Goal: Task Accomplishment & Management: Manage account settings

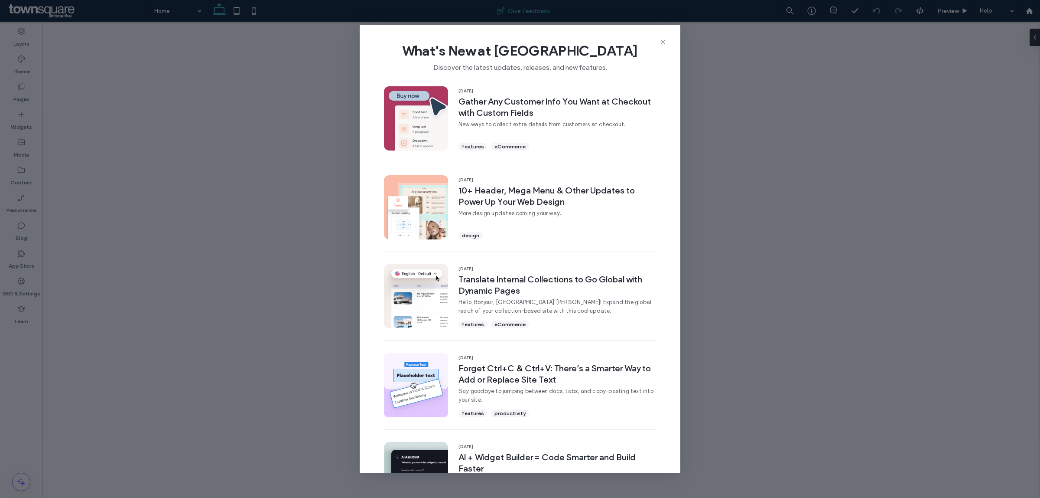
click at [664, 44] on use at bounding box center [663, 42] width 4 height 4
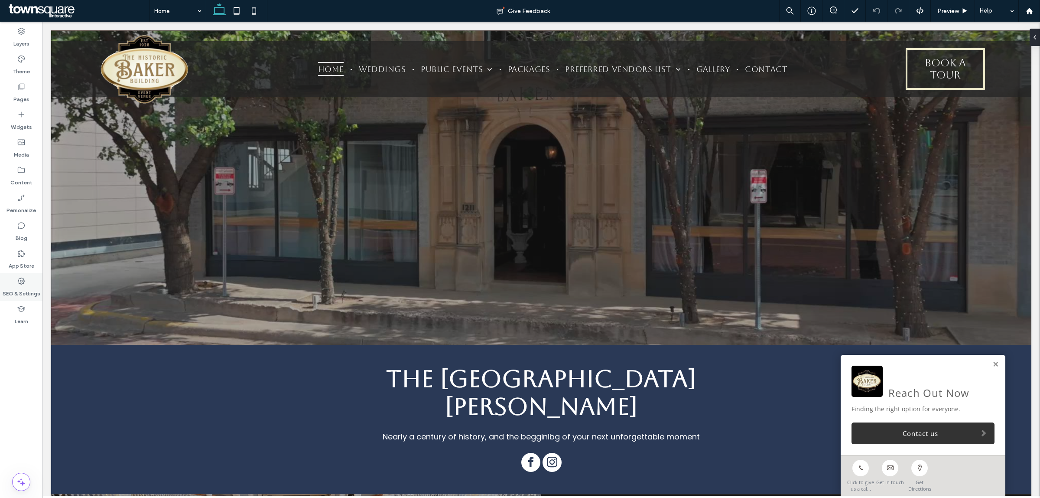
click at [13, 285] on label "SEO & Settings" at bounding box center [22, 291] width 38 height 12
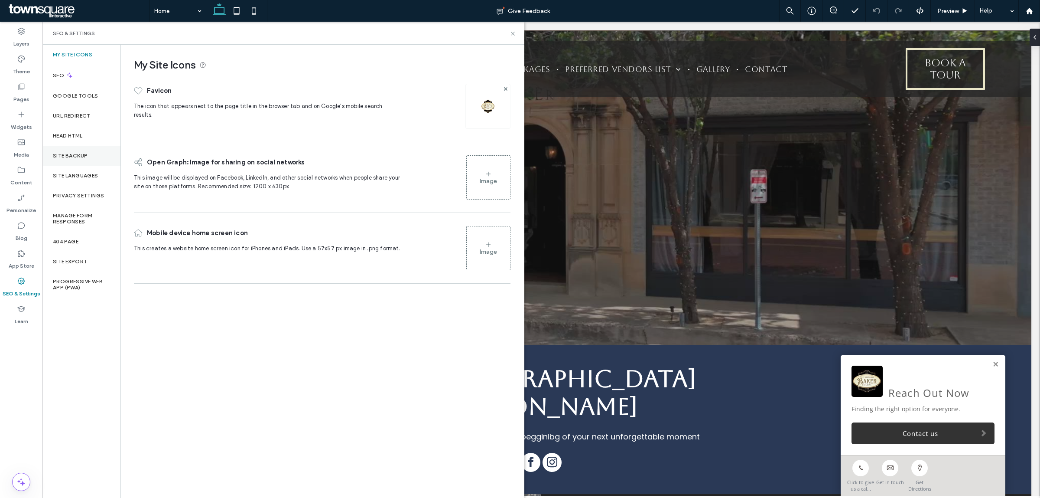
click at [61, 154] on label "Site Backup" at bounding box center [70, 156] width 35 height 6
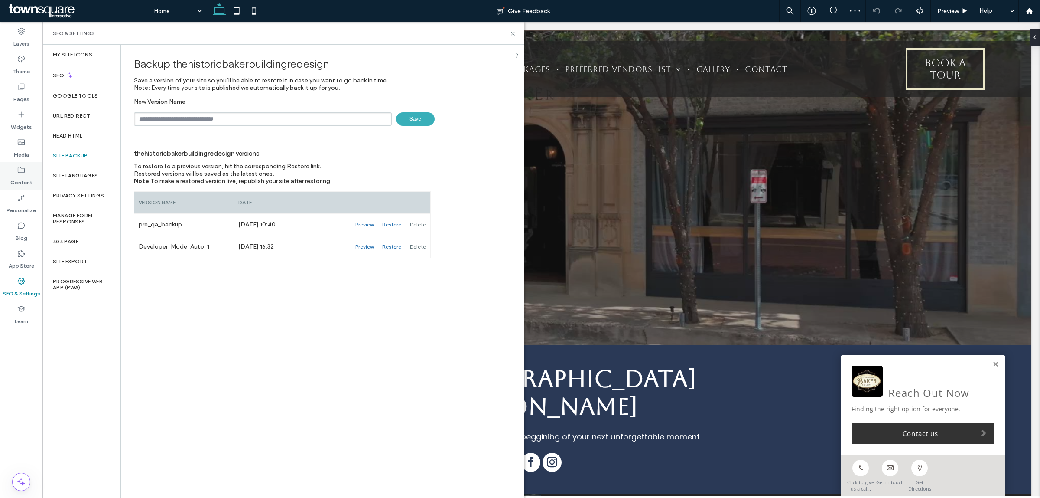
click at [15, 174] on label "Content" at bounding box center [21, 180] width 22 height 12
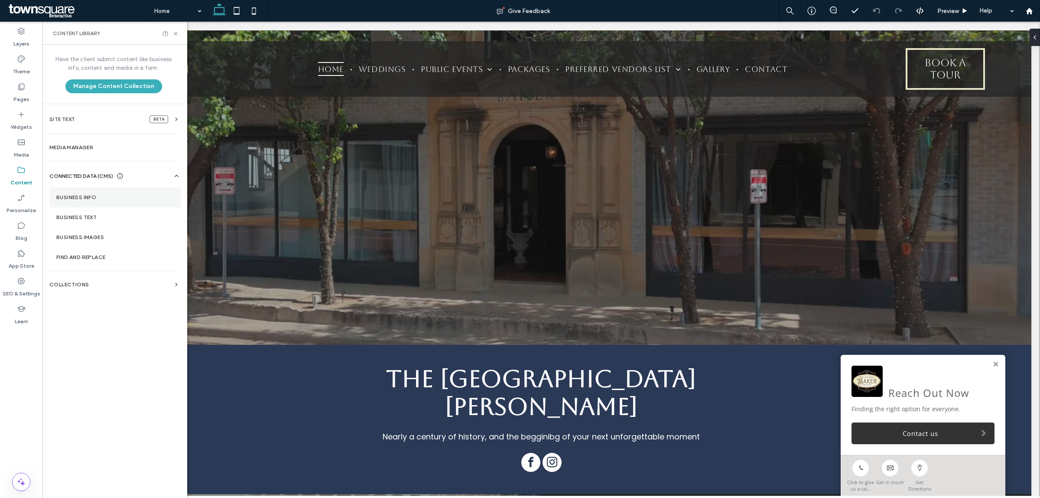
click at [73, 196] on label "Business Info" at bounding box center [115, 197] width 118 height 6
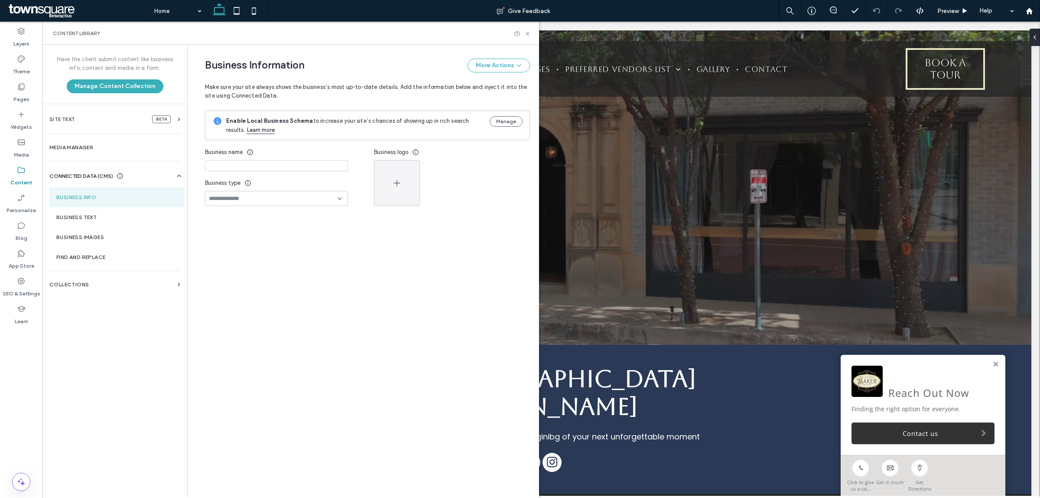
type input "**********"
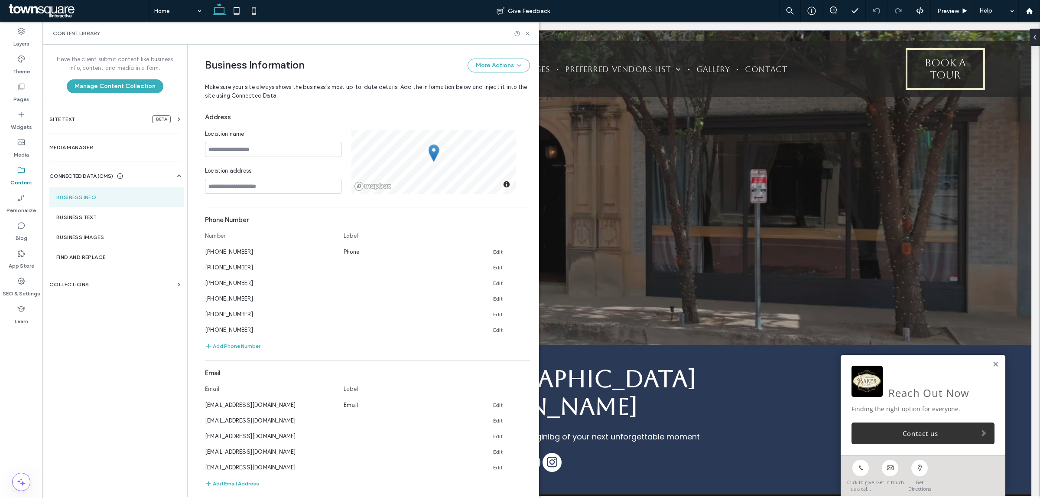
scroll to position [137, 0]
click at [20, 96] on label "Pages" at bounding box center [21, 97] width 16 height 12
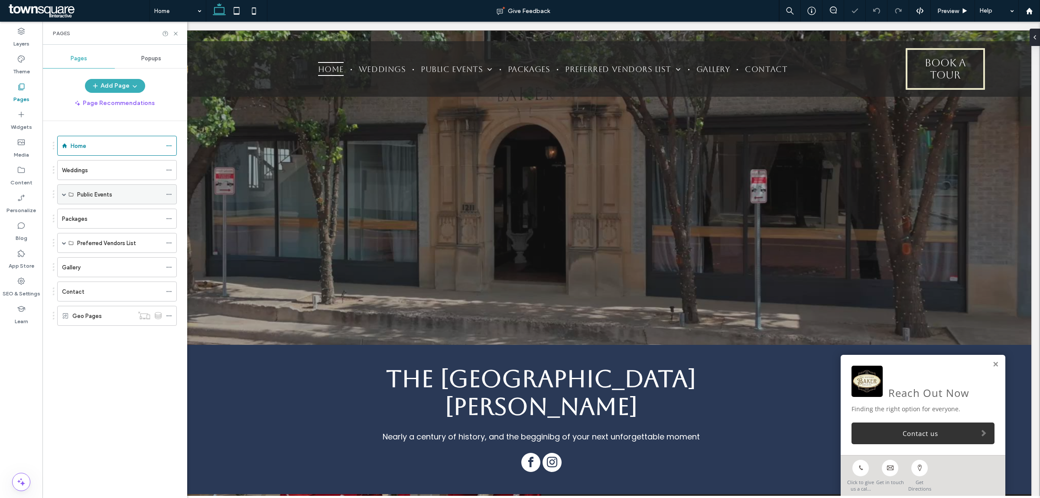
click at [62, 192] on span at bounding box center [64, 194] width 4 height 4
click at [170, 170] on icon at bounding box center [169, 170] width 6 height 6
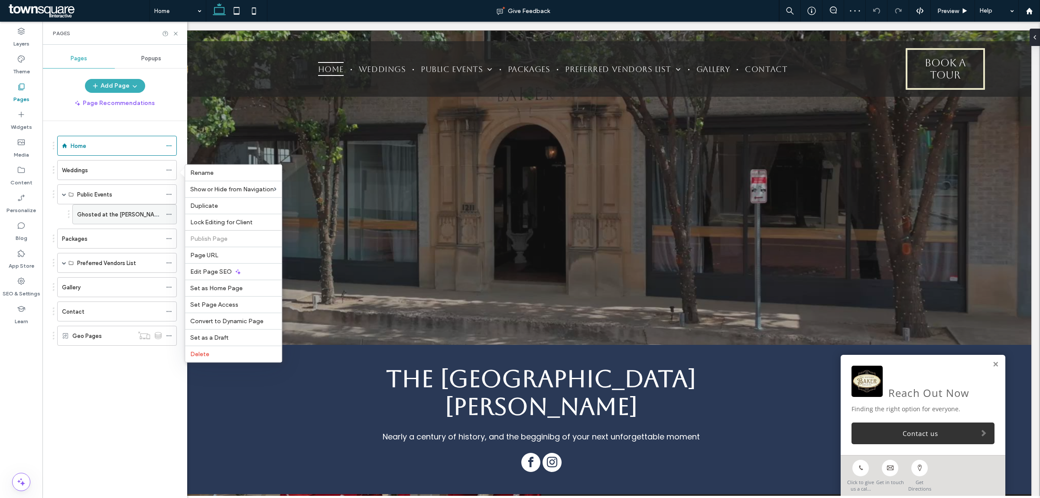
click at [205, 256] on span "Page URL" at bounding box center [204, 254] width 28 height 7
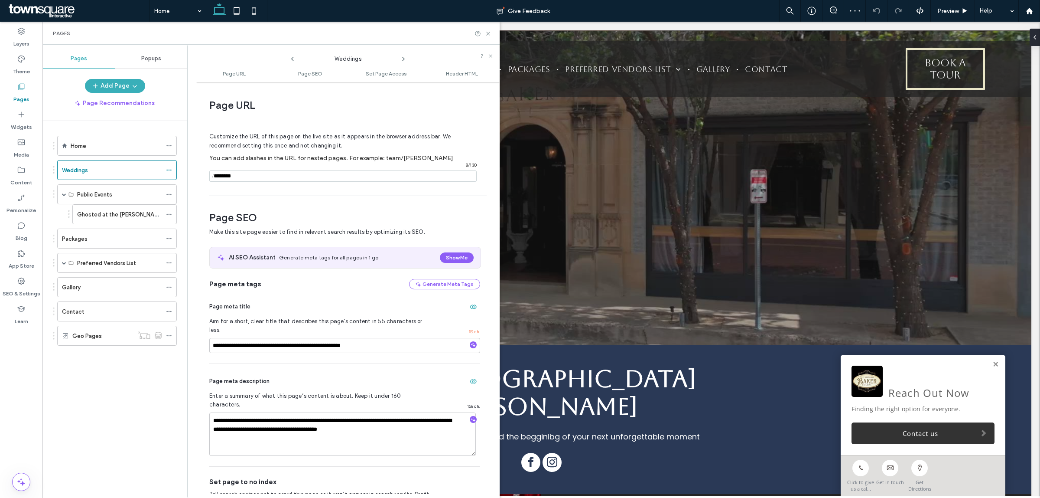
click at [404, 59] on use at bounding box center [404, 58] width 2 height 3
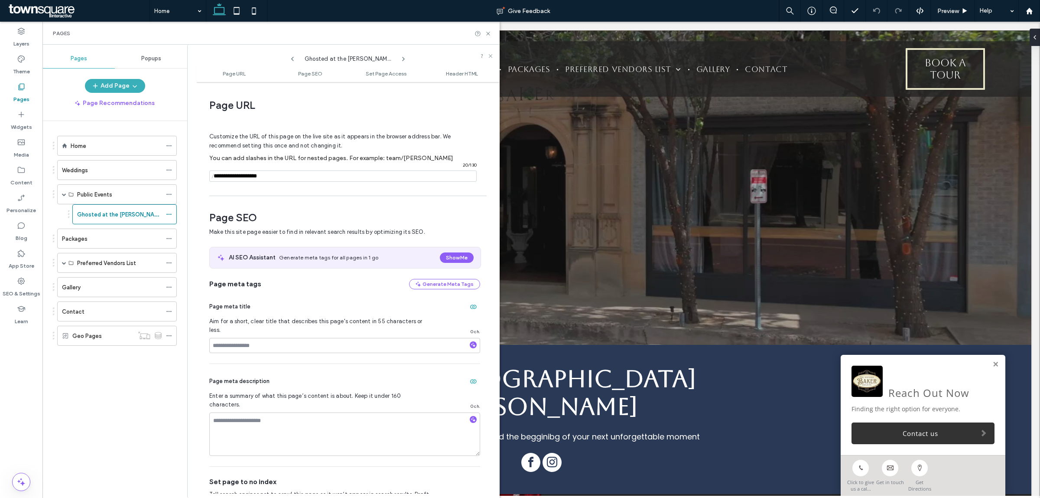
click at [404, 59] on use at bounding box center [404, 58] width 2 height 3
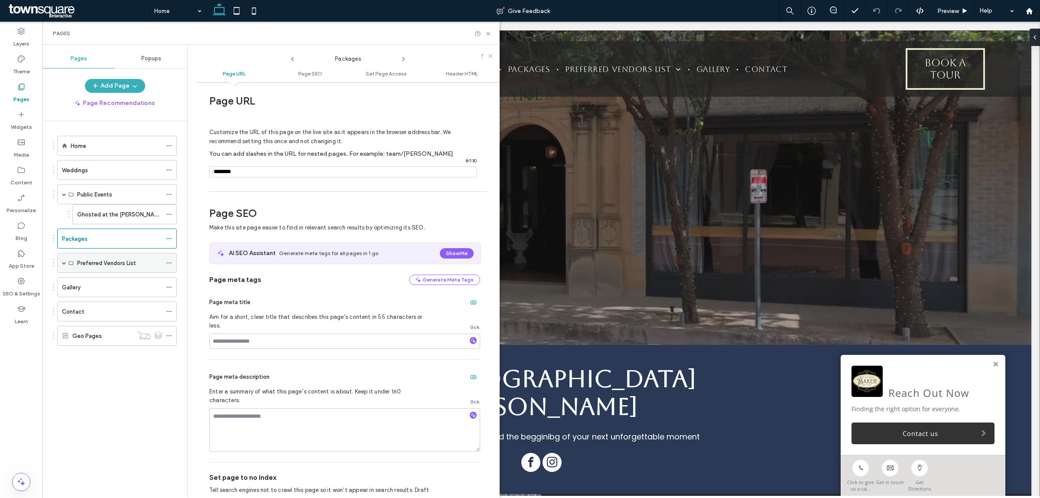
click at [64, 262] on span at bounding box center [64, 263] width 4 height 4
click at [402, 59] on icon at bounding box center [403, 58] width 7 height 7
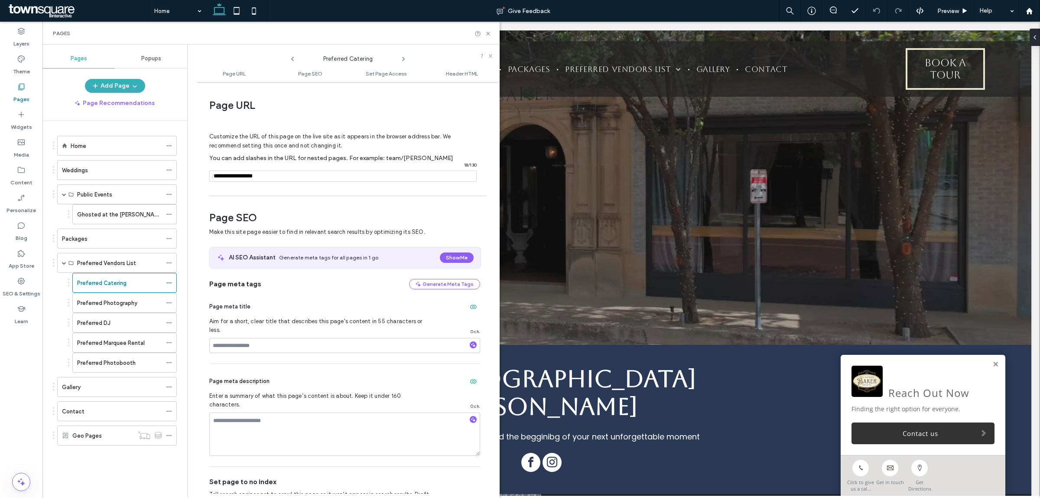
scroll to position [4, 0]
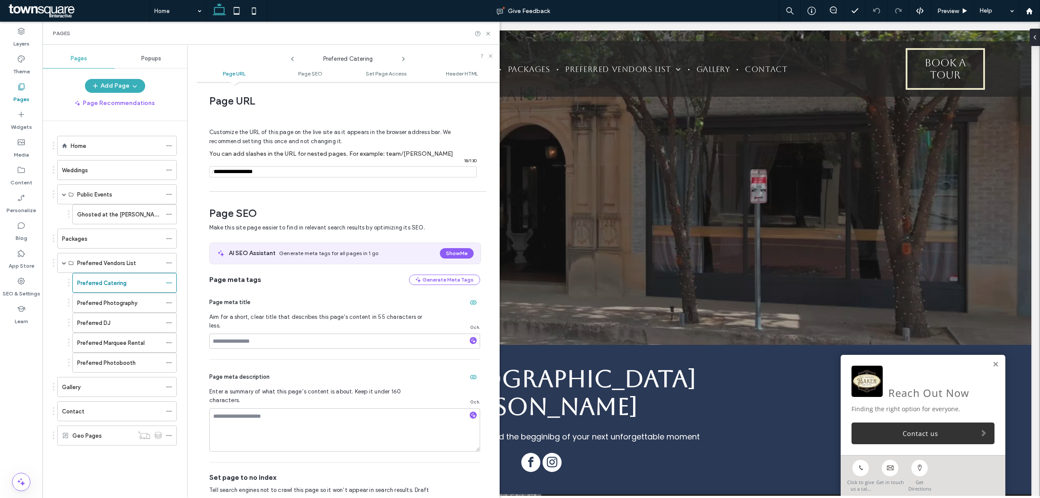
click at [402, 59] on icon at bounding box center [403, 58] width 7 height 7
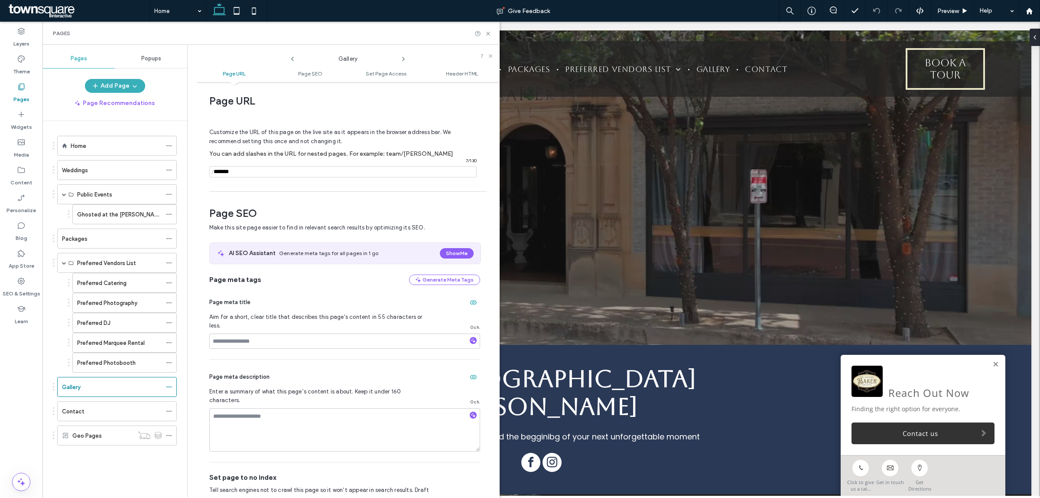
click at [402, 59] on icon at bounding box center [403, 58] width 7 height 7
click at [79, 413] on label "Contact" at bounding box center [73, 411] width 23 height 15
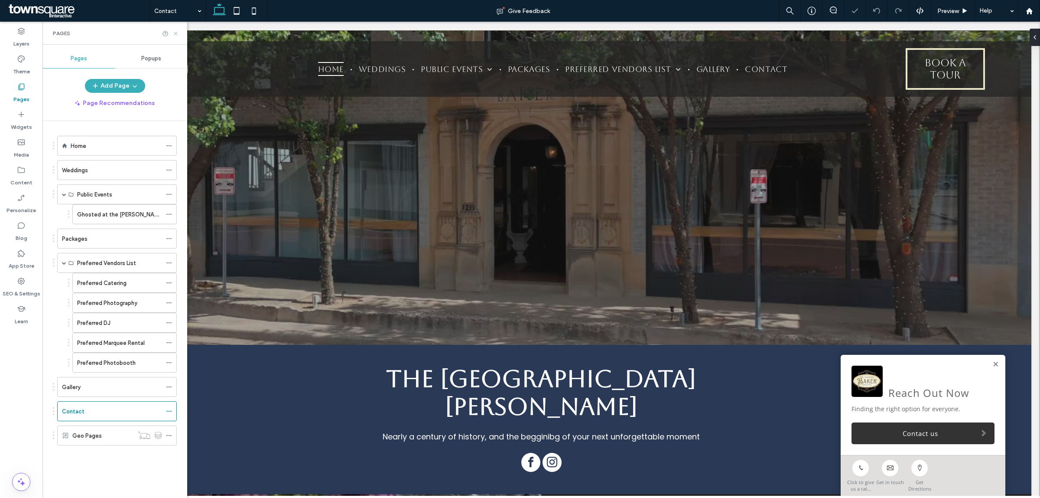
click at [175, 35] on icon at bounding box center [176, 33] width 7 height 7
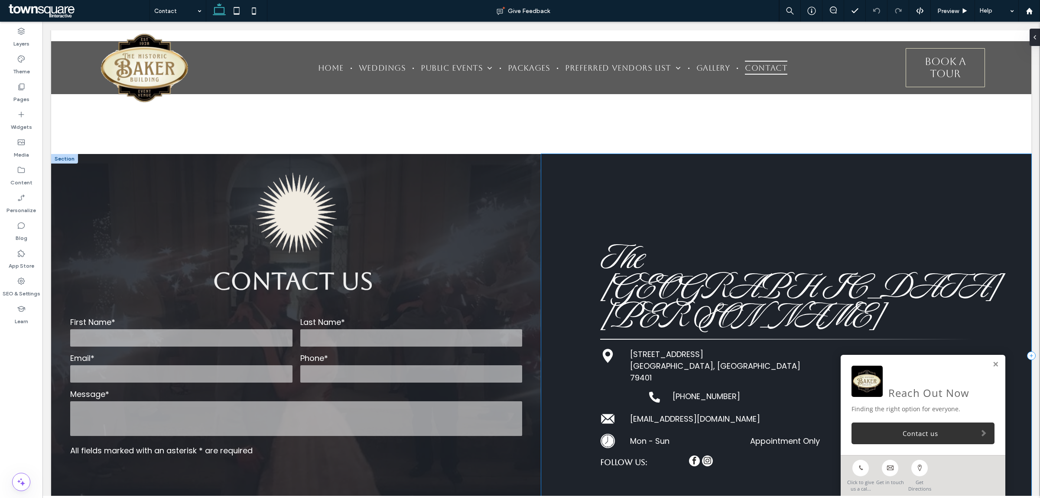
scroll to position [379, 0]
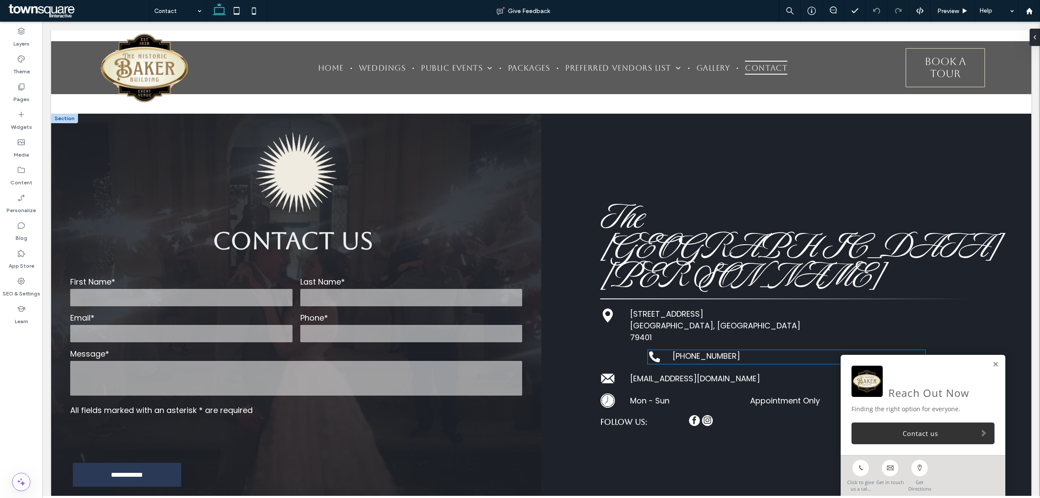
click at [795, 350] on div "[PHONE_NUMBER]" at bounding box center [799, 356] width 253 height 12
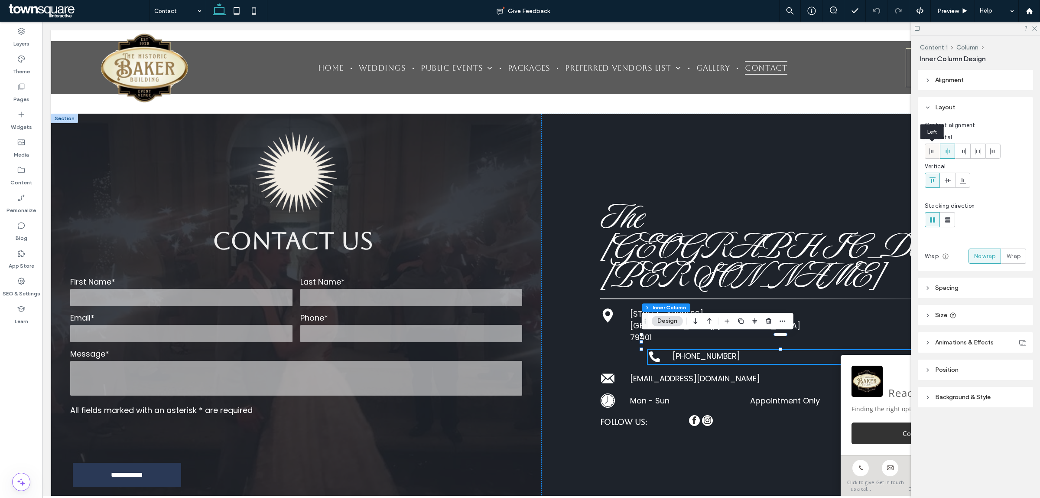
click at [929, 149] on icon at bounding box center [932, 151] width 7 height 7
click at [950, 154] on icon at bounding box center [947, 151] width 7 height 7
click at [928, 78] on use at bounding box center [928, 79] width 2 height 3
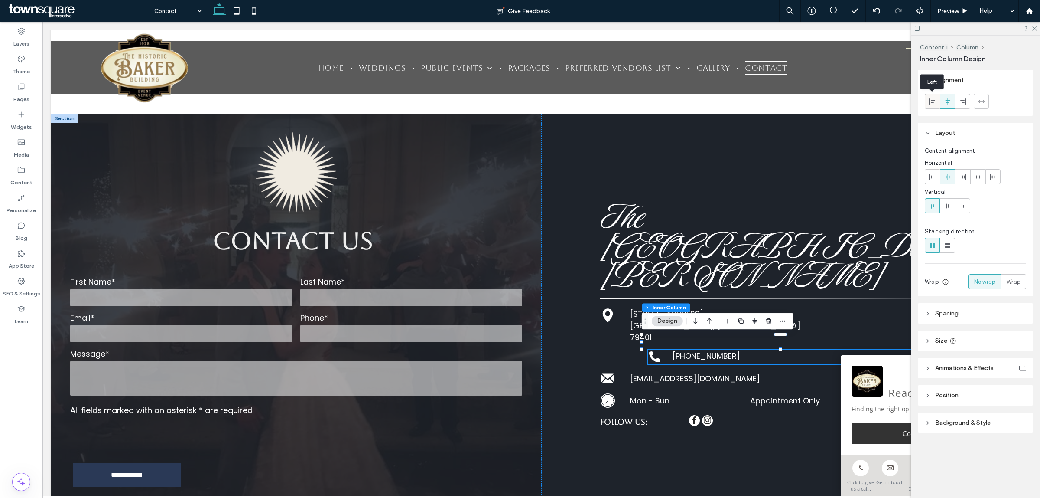
click at [929, 101] on icon at bounding box center [932, 101] width 7 height 7
click at [1035, 29] on use at bounding box center [1034, 28] width 5 height 5
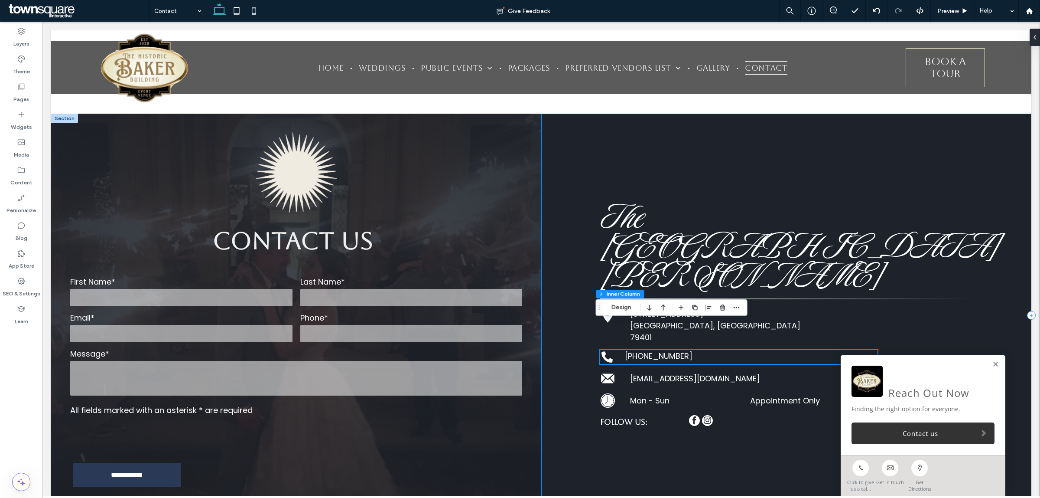
scroll to position [433, 0]
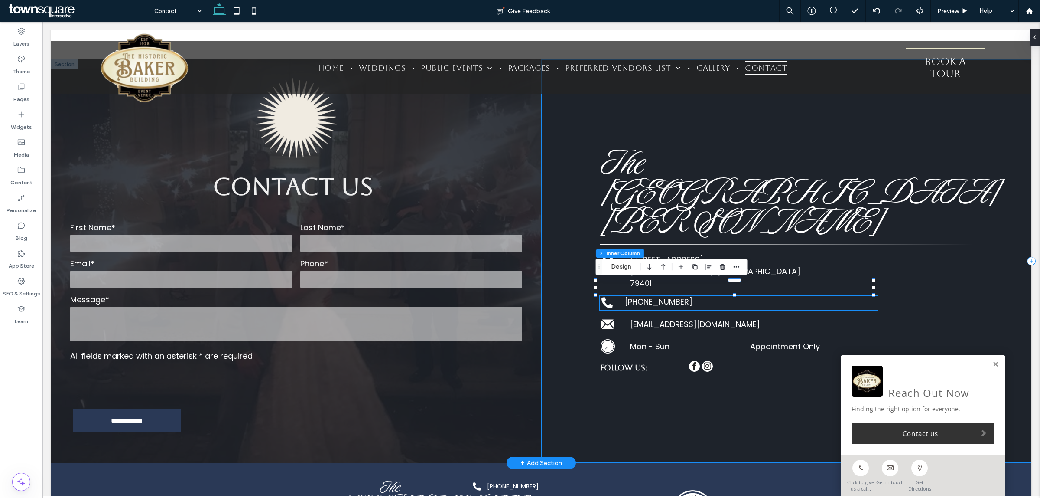
click at [980, 199] on div "The [GEOGRAPHIC_DATA][PERSON_NAME] [STREET_ADDRESS] [PHONE_NUMBER] [EMAIL_ADDRE…" at bounding box center [786, 260] width 490 height 403
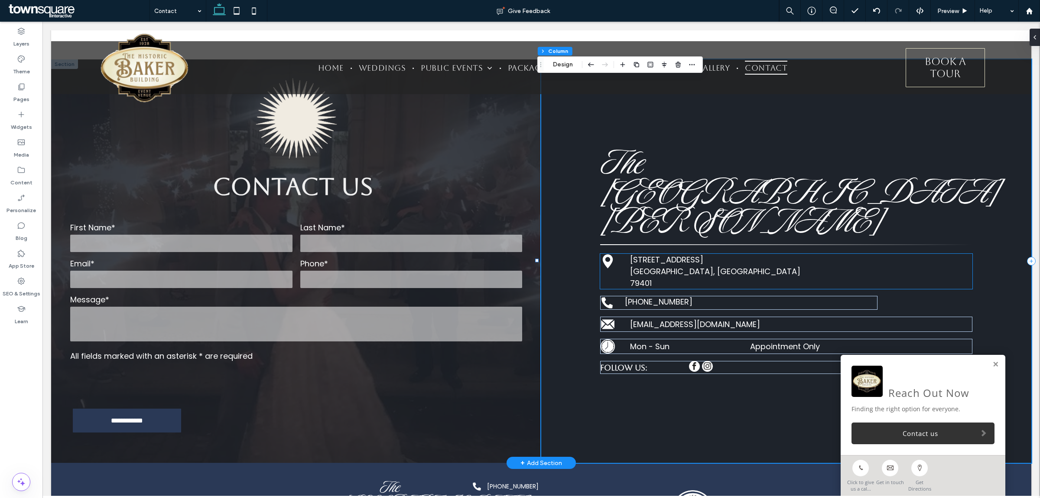
click at [762, 259] on div "[STREET_ADDRESS]" at bounding box center [786, 271] width 373 height 35
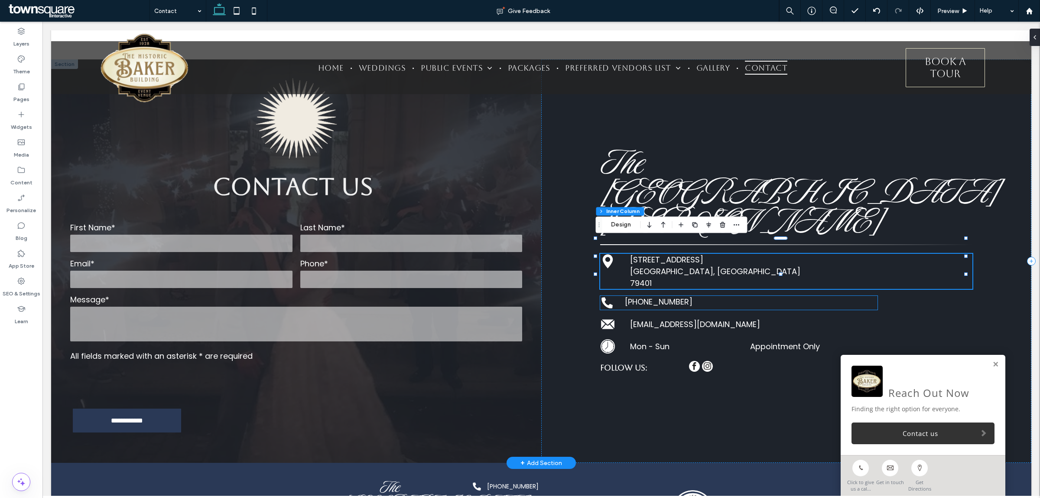
click at [701, 296] on div "[PHONE_NUMBER]" at bounding box center [751, 302] width 253 height 12
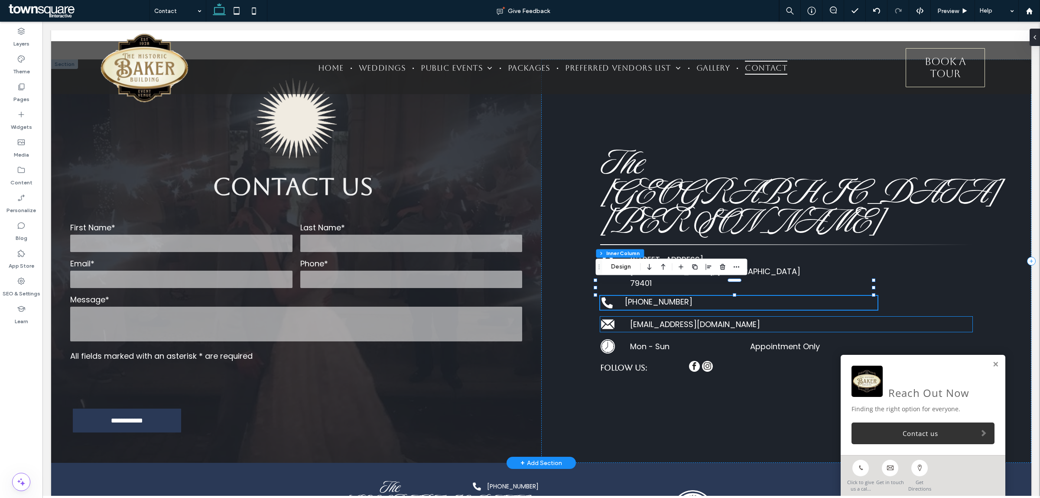
click at [674, 319] on span "[EMAIL_ADDRESS][DOMAIN_NAME]" at bounding box center [695, 324] width 130 height 11
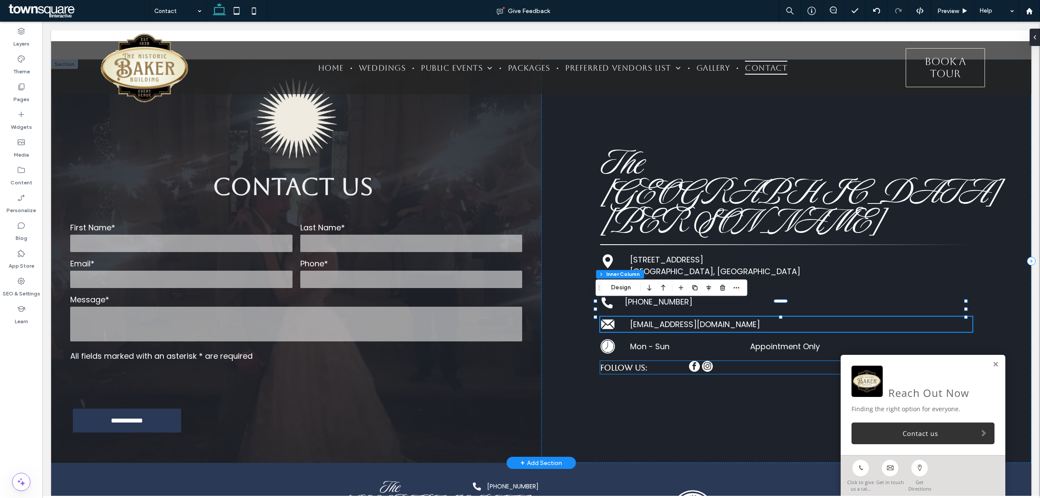
click at [733, 361] on div "Follow us:" at bounding box center [786, 367] width 373 height 13
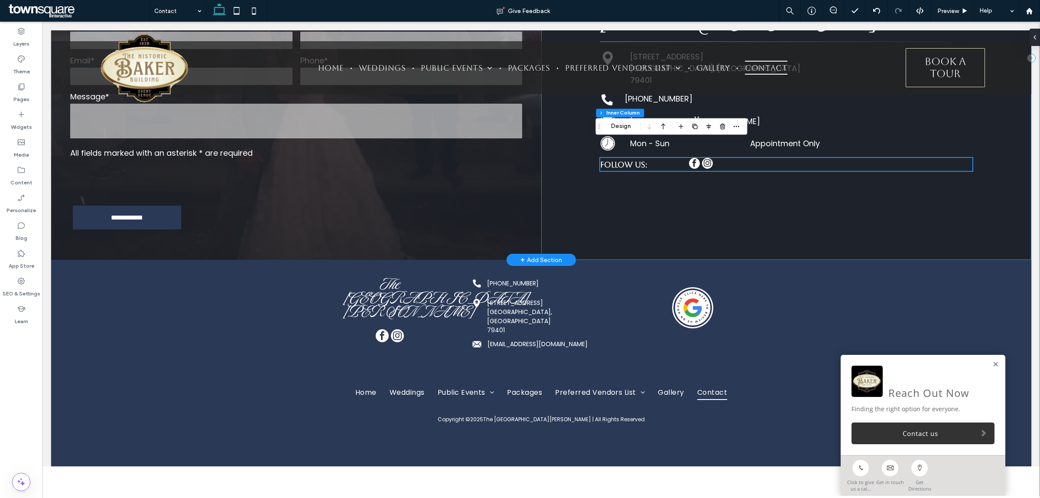
scroll to position [638, 0]
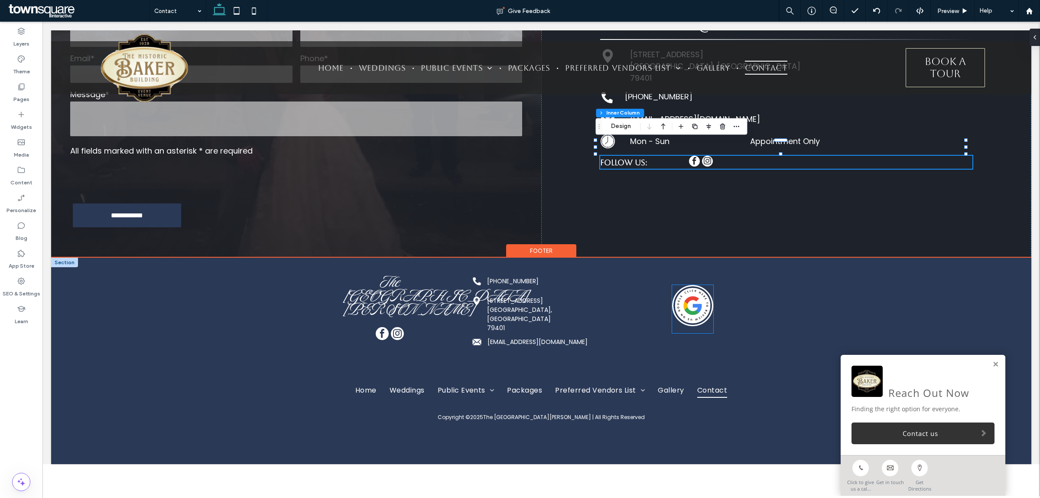
click at [677, 300] on img at bounding box center [692, 305] width 41 height 41
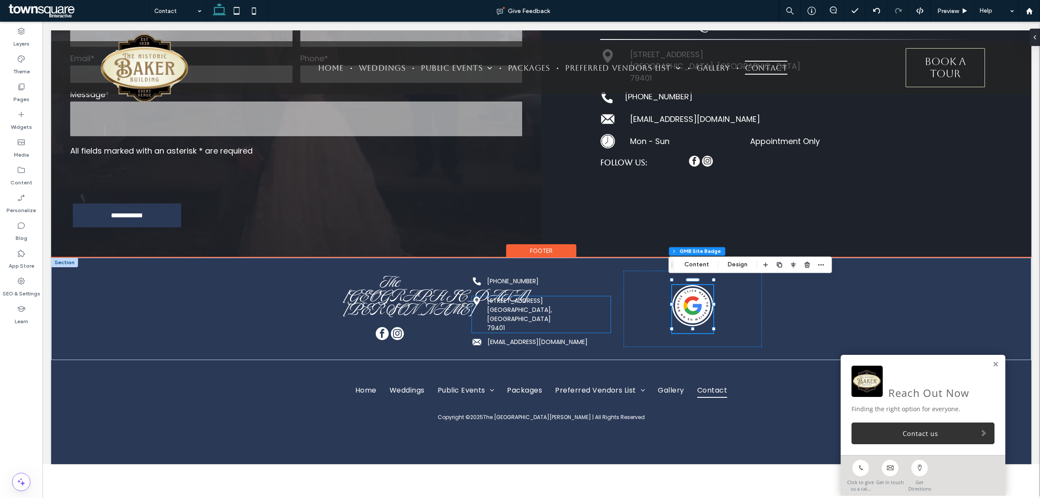
click at [544, 309] on p "[GEOGRAPHIC_DATA], [GEOGRAPHIC_DATA]" at bounding box center [548, 314] width 123 height 18
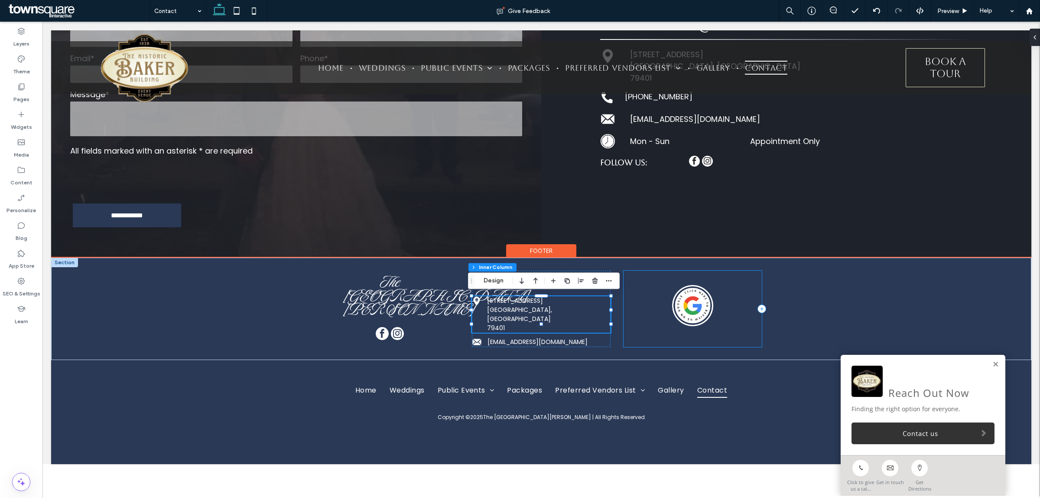
click at [629, 328] on div at bounding box center [693, 308] width 138 height 76
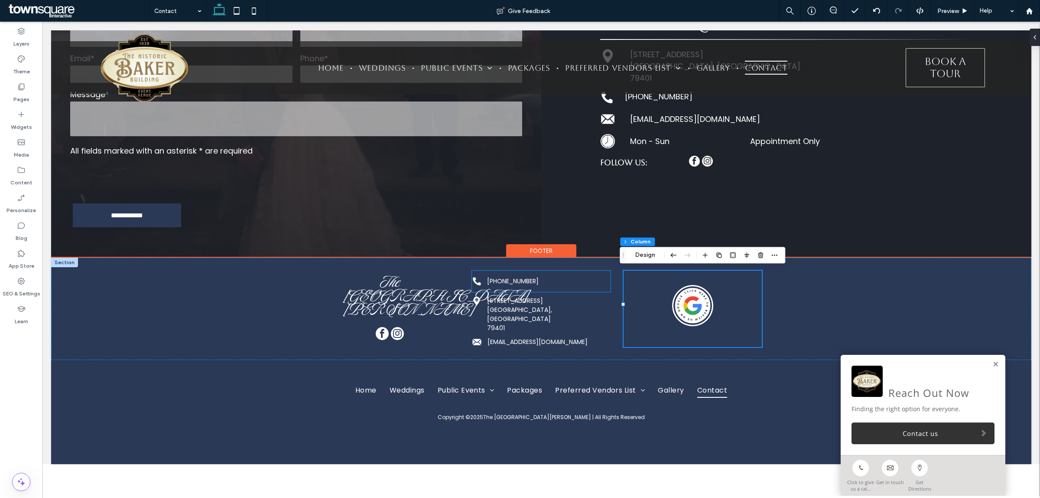
click at [500, 289] on div "[PHONE_NUMBER]" at bounding box center [541, 280] width 138 height 21
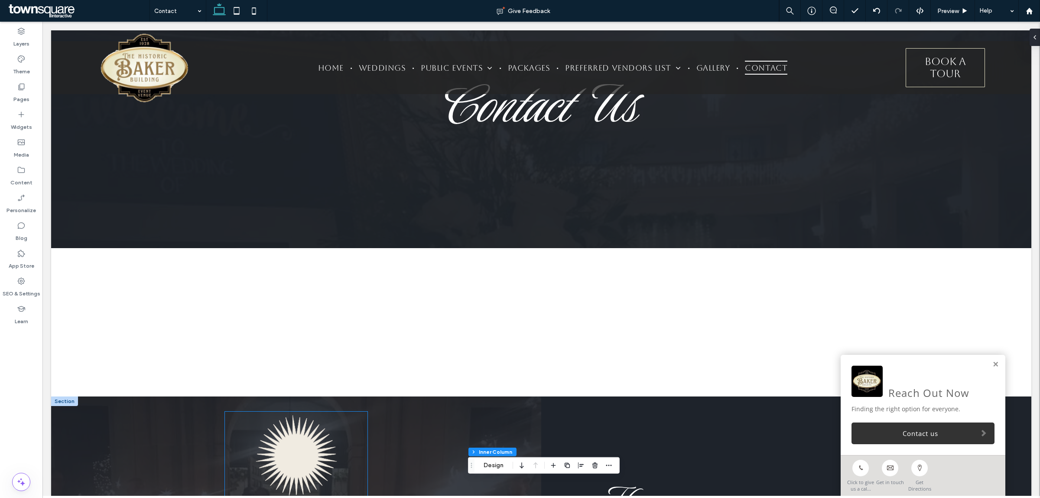
scroll to position [0, 0]
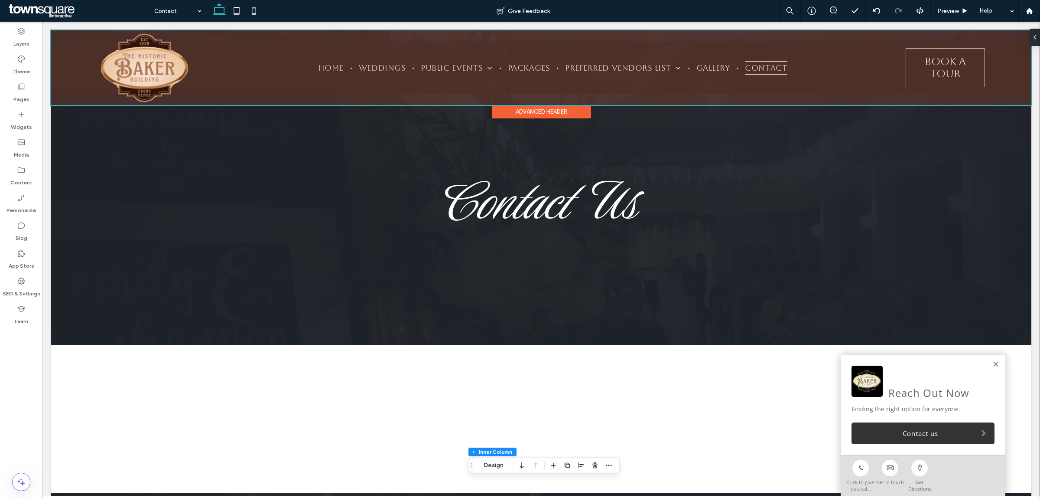
click at [228, 57] on div at bounding box center [541, 67] width 980 height 75
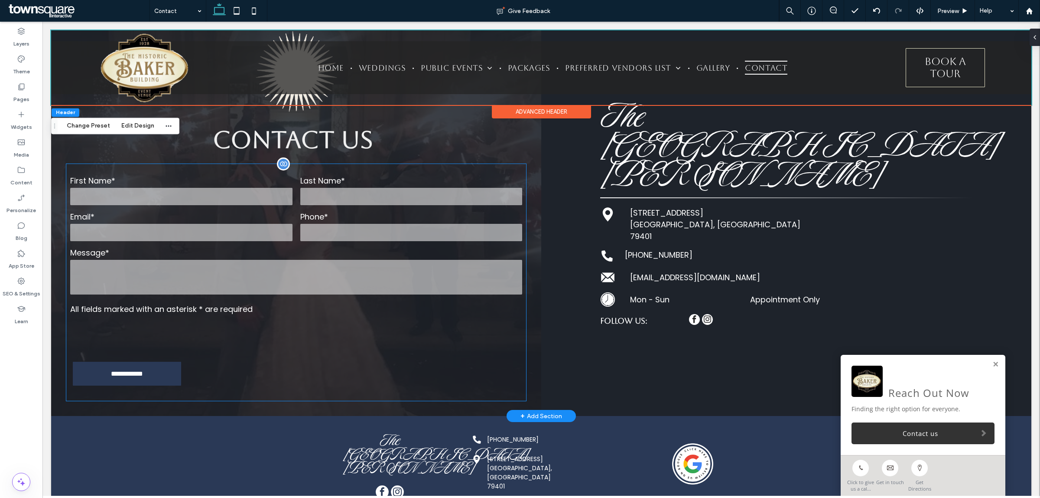
scroll to position [488, 0]
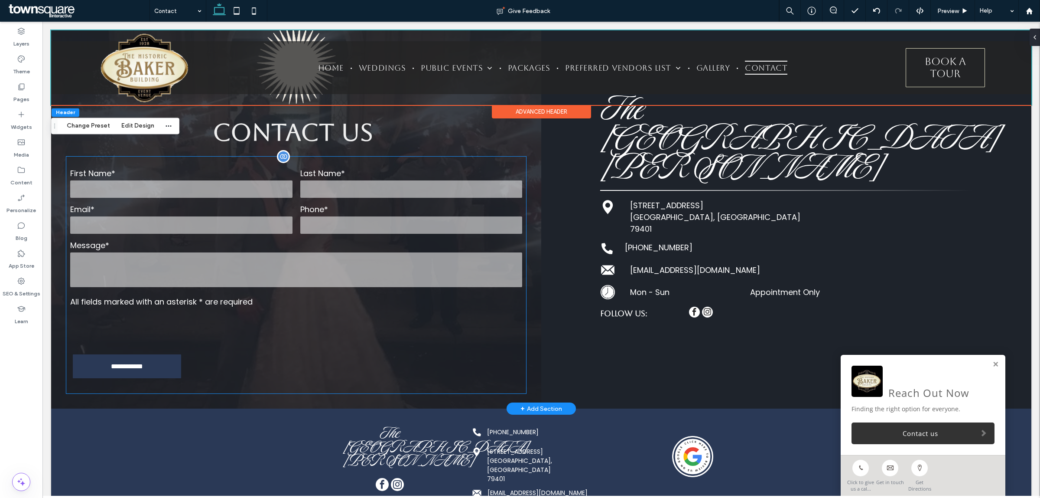
click at [299, 245] on label "Message*" at bounding box center [296, 245] width 452 height 12
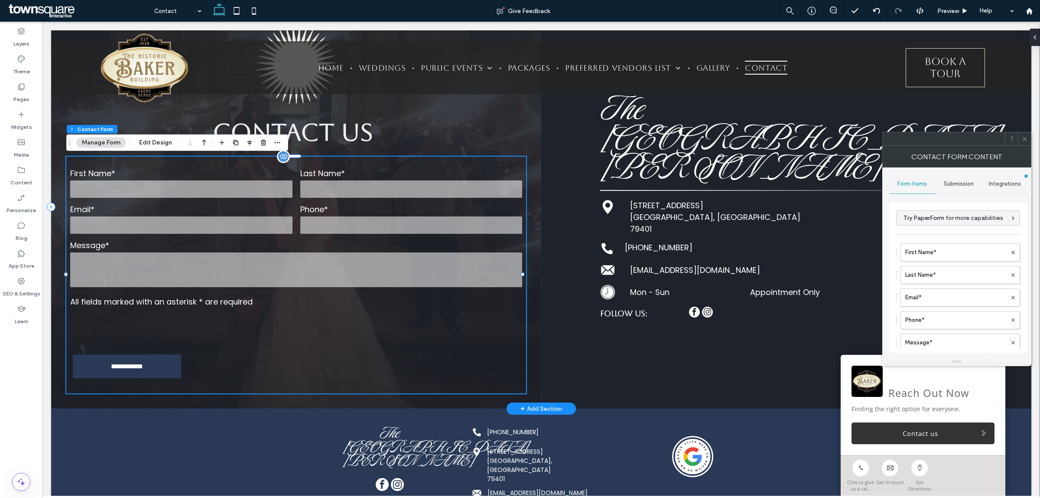
type input "*"
type input "***"
click at [956, 251] on label "First Name*" at bounding box center [955, 252] width 101 height 17
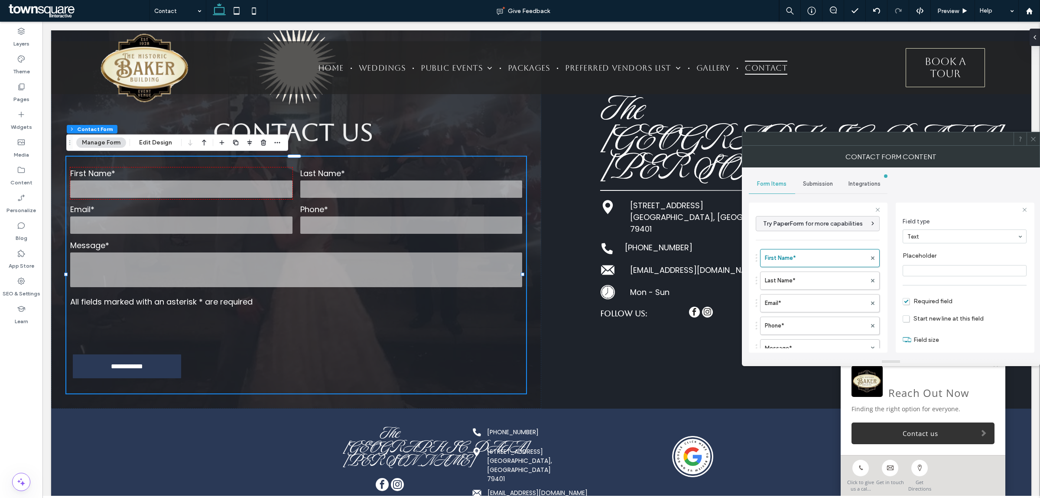
scroll to position [63, 0]
click at [798, 273] on label "Last Name*" at bounding box center [815, 280] width 101 height 17
click at [798, 303] on label "Email*" at bounding box center [815, 302] width 101 height 17
click at [795, 327] on label "Phone*" at bounding box center [815, 325] width 101 height 17
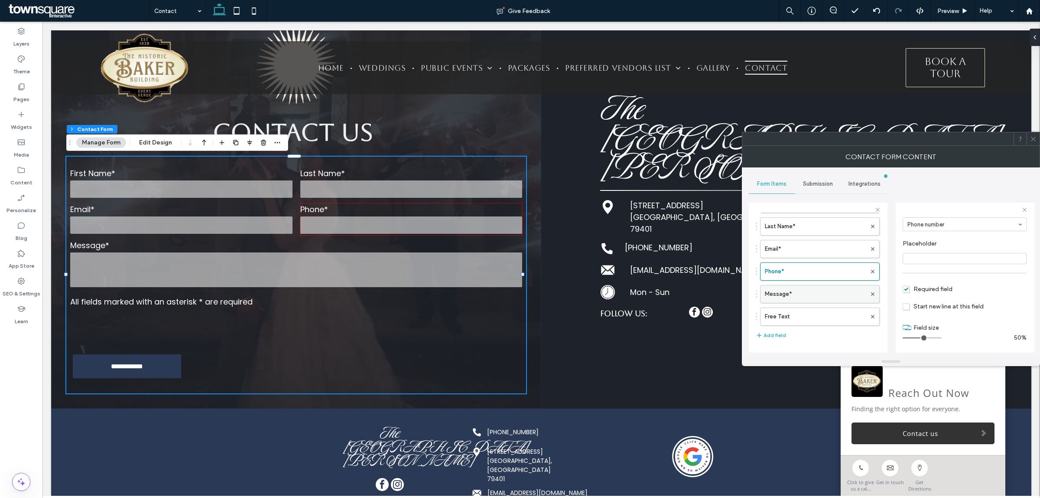
click at [793, 299] on label "Message*" at bounding box center [815, 293] width 101 height 17
type input "**"
click at [793, 315] on label "Free Text" at bounding box center [815, 316] width 101 height 17
click at [824, 182] on span "Submission" at bounding box center [818, 183] width 30 height 7
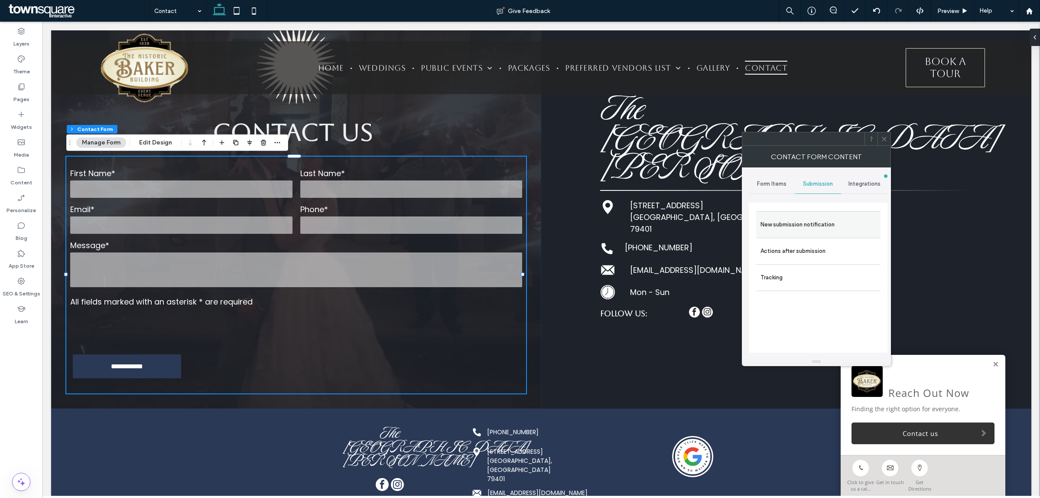
click at [820, 223] on label "New submission notification" at bounding box center [819, 224] width 116 height 17
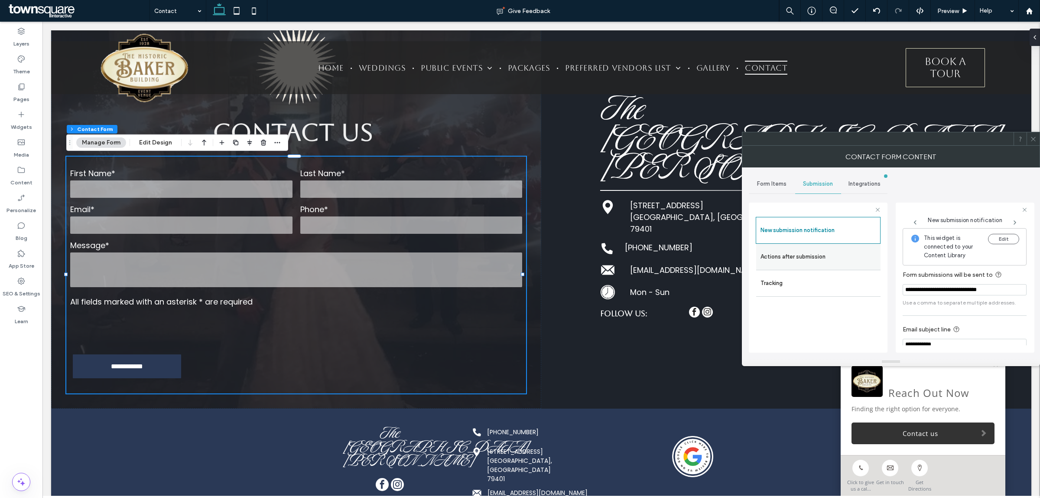
click at [806, 252] on label "Actions after submission" at bounding box center [819, 256] width 116 height 17
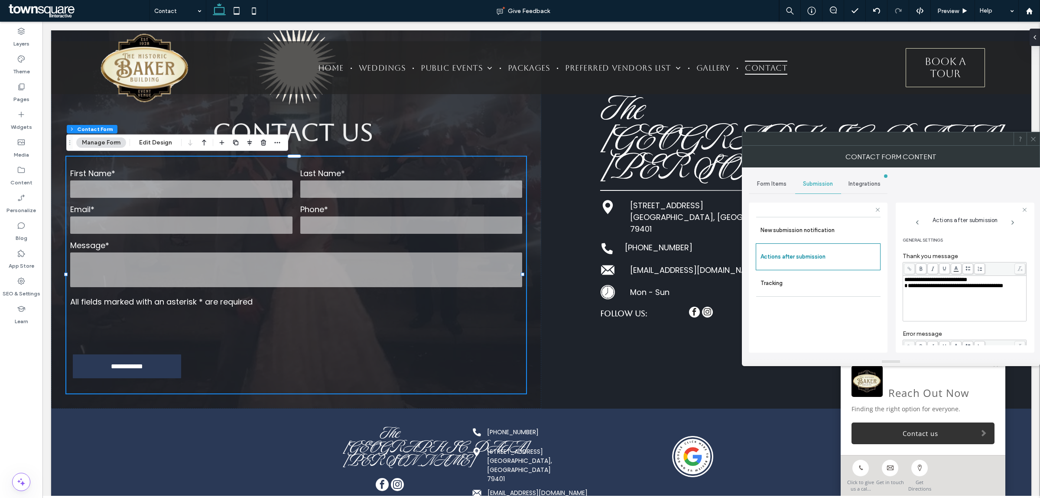
scroll to position [151, 0]
click at [1035, 139] on icon at bounding box center [1033, 139] width 7 height 7
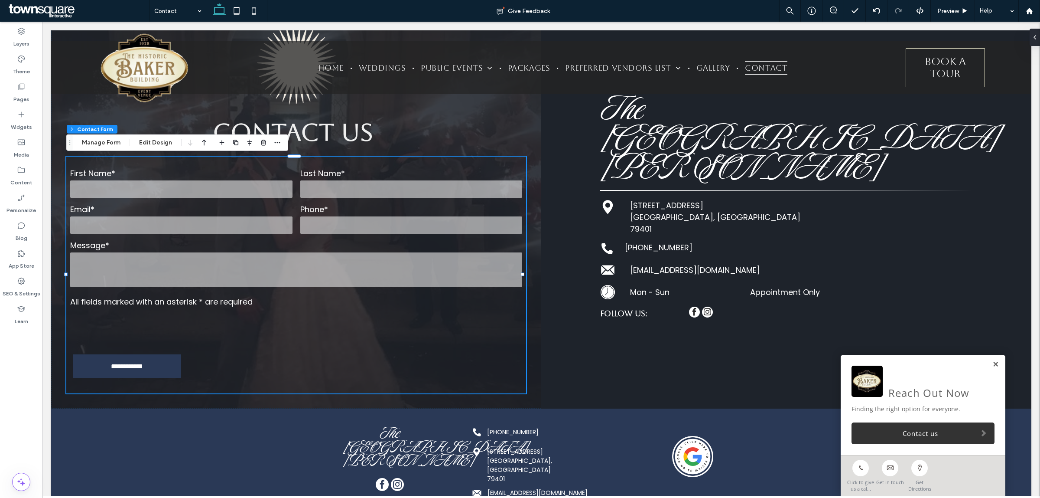
click at [993, 363] on link at bounding box center [996, 364] width 7 height 7
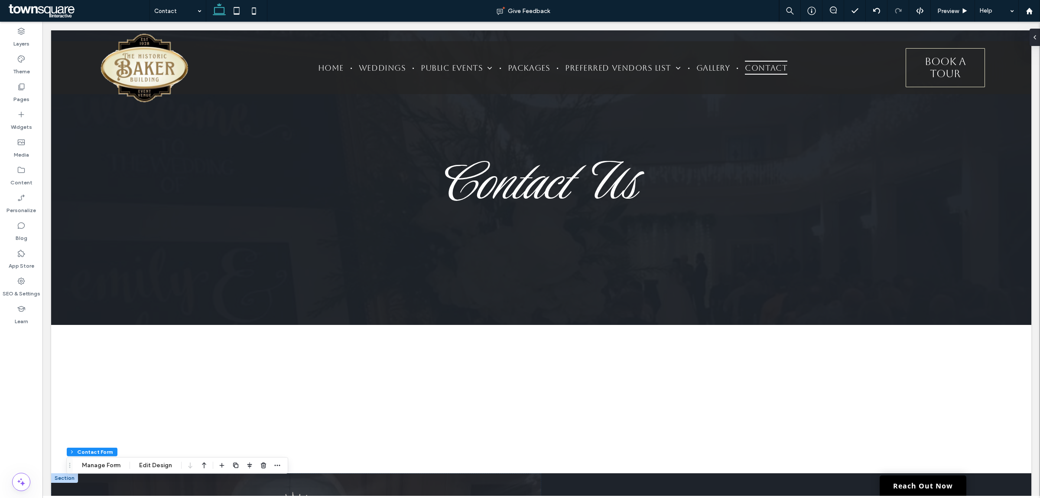
scroll to position [0, 0]
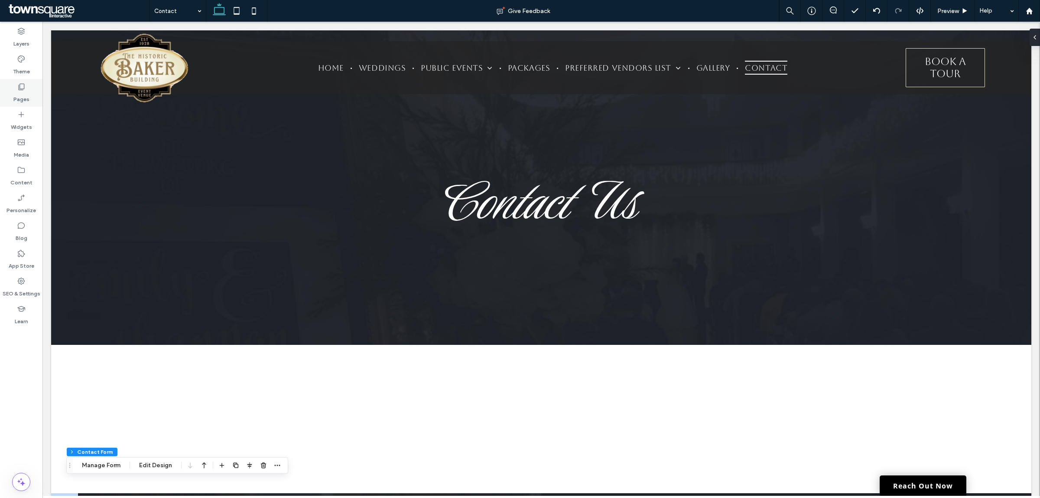
click at [5, 94] on div "Pages" at bounding box center [21, 93] width 42 height 28
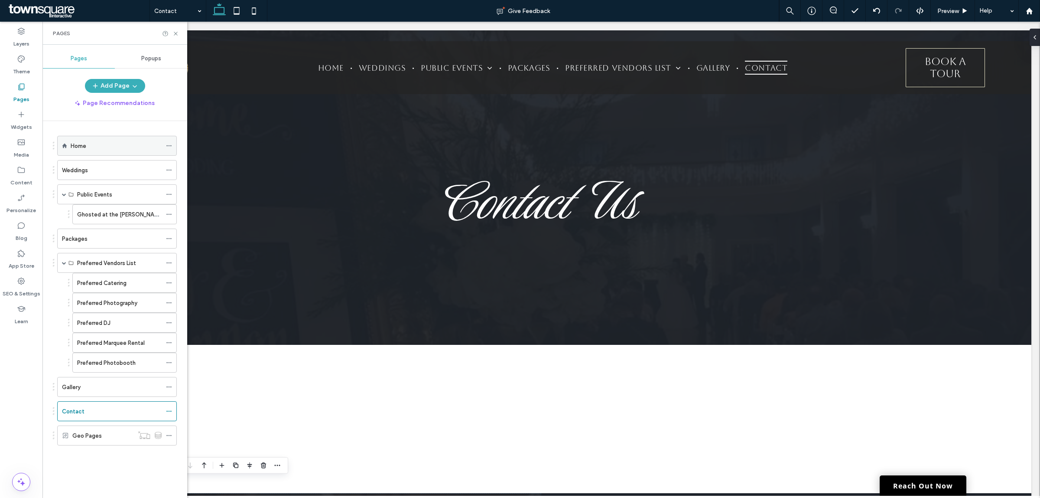
click at [82, 142] on label "Home" at bounding box center [79, 145] width 16 height 15
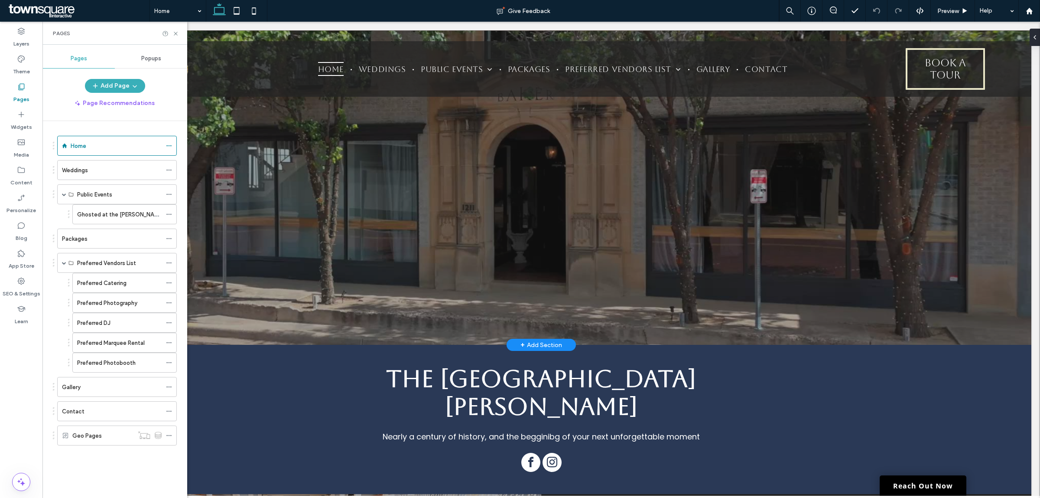
click at [113, 165] on div "Weddings" at bounding box center [112, 169] width 100 height 19
click at [175, 33] on icon at bounding box center [176, 33] width 7 height 7
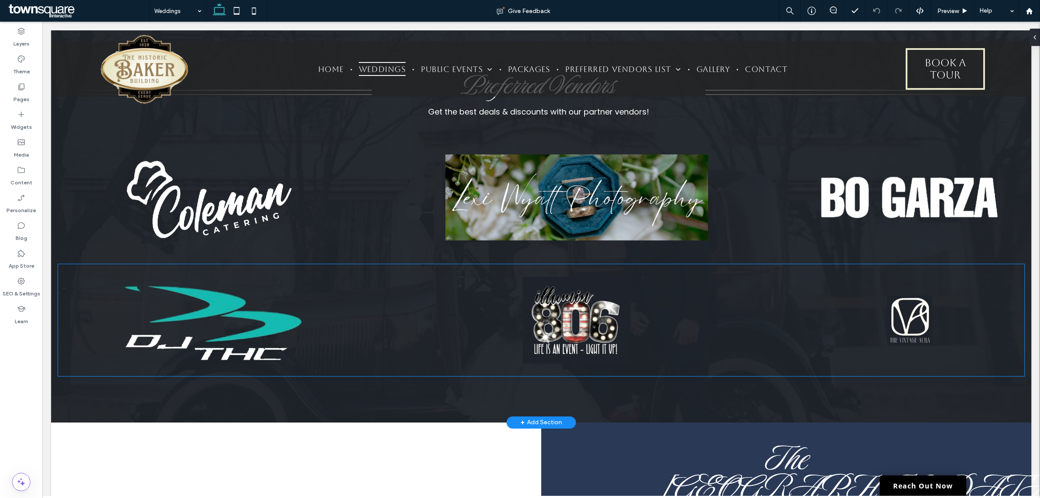
scroll to position [1230, 0]
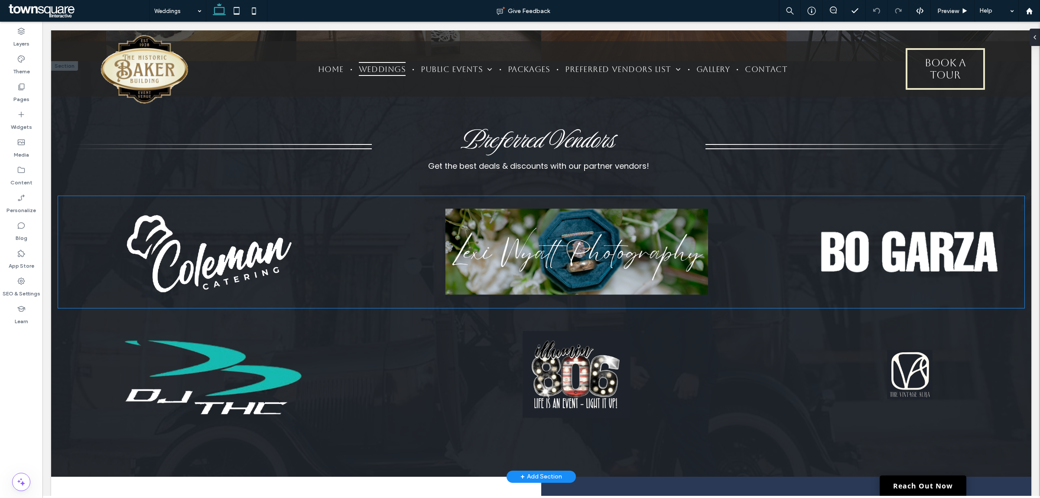
click at [158, 232] on img at bounding box center [208, 252] width 286 height 98
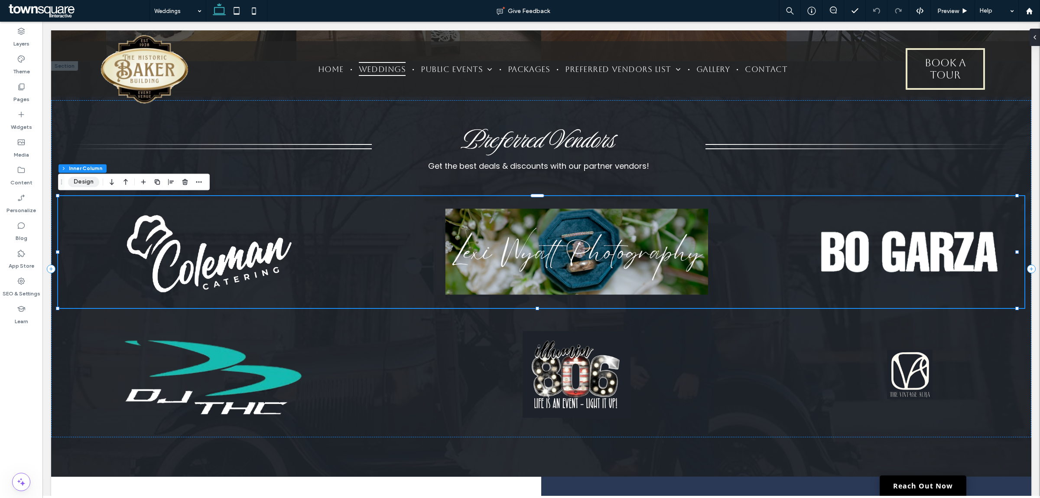
click at [83, 185] on button "Design" at bounding box center [83, 181] width 31 height 10
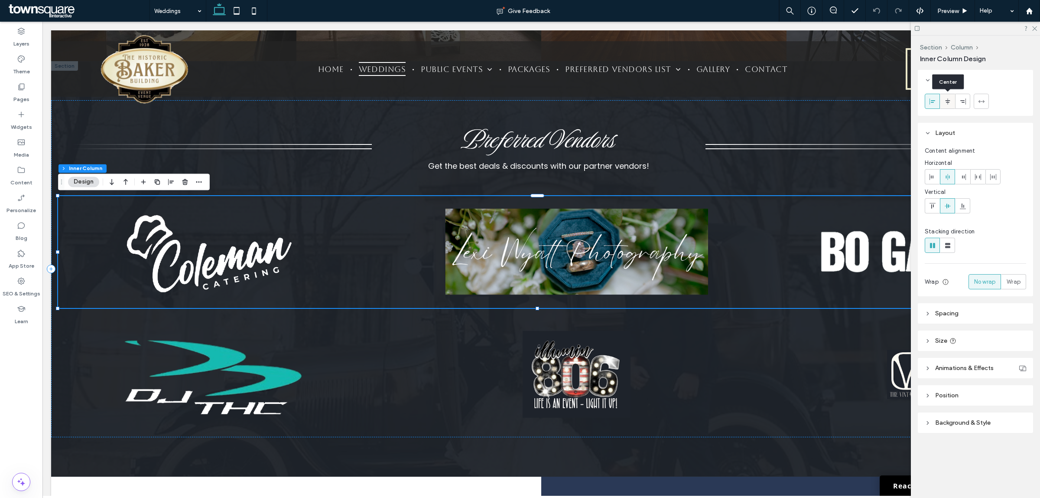
click at [946, 103] on icon at bounding box center [947, 101] width 7 height 7
click at [932, 102] on use at bounding box center [933, 101] width 6 height 6
click at [945, 102] on icon at bounding box center [947, 101] width 7 height 7
click at [985, 100] on div at bounding box center [981, 101] width 14 height 14
click at [932, 102] on use at bounding box center [933, 101] width 6 height 6
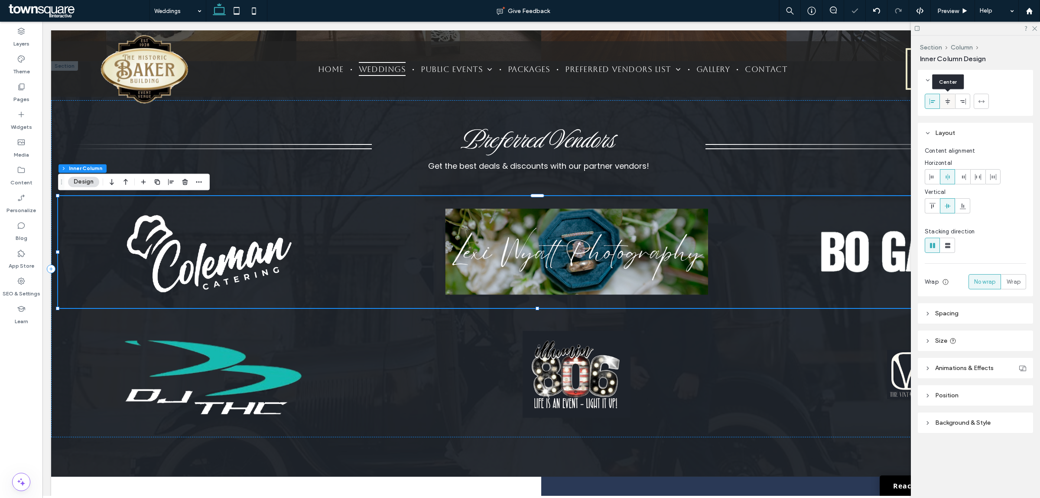
click at [945, 105] on span at bounding box center [947, 101] width 7 height 14
click at [490, 367] on img at bounding box center [576, 374] width 375 height 87
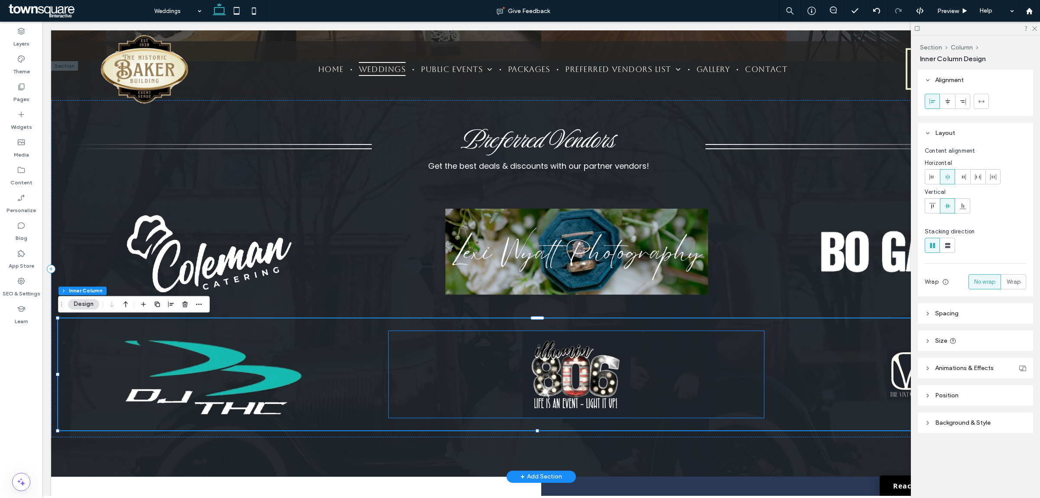
click at [469, 359] on img at bounding box center [576, 374] width 375 height 87
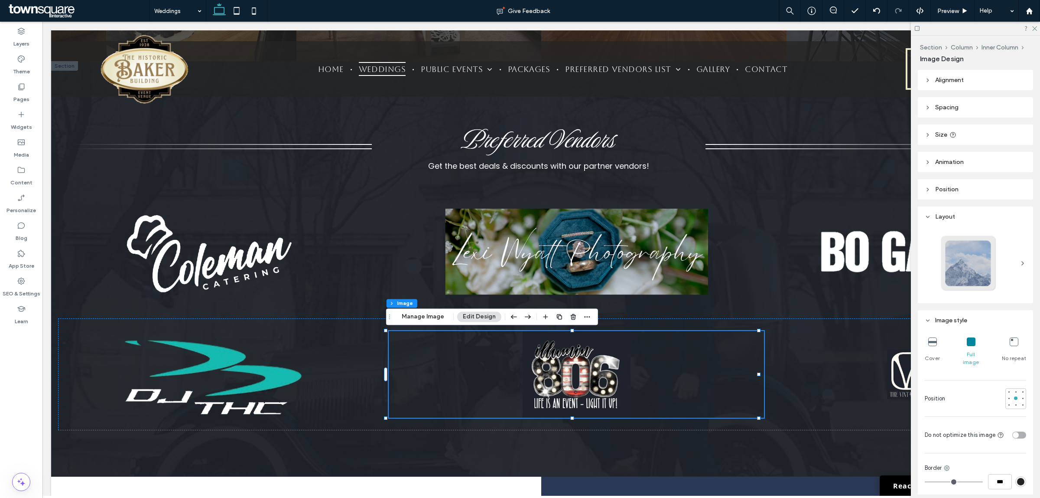
click at [928, 76] on header "Alignment" at bounding box center [975, 80] width 115 height 20
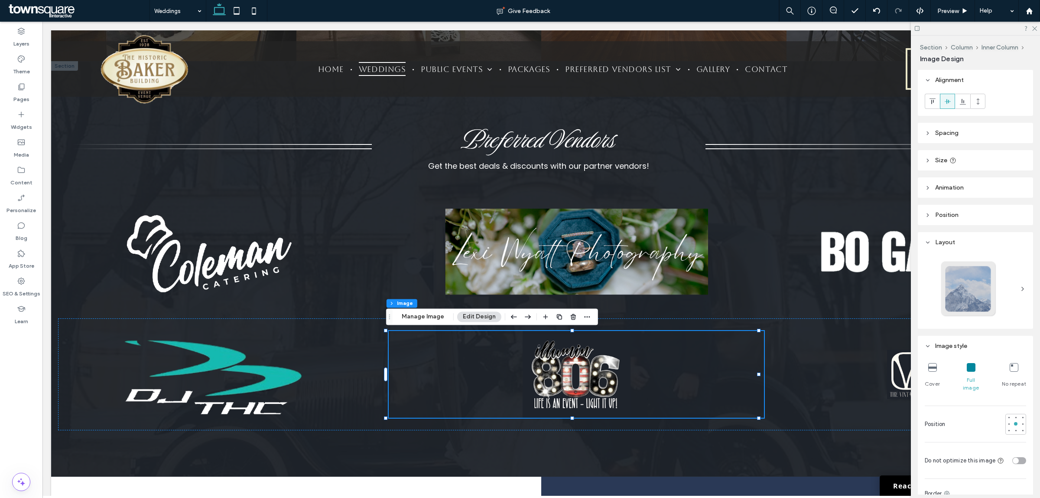
click at [943, 133] on span "Spacing" at bounding box center [946, 132] width 23 height 7
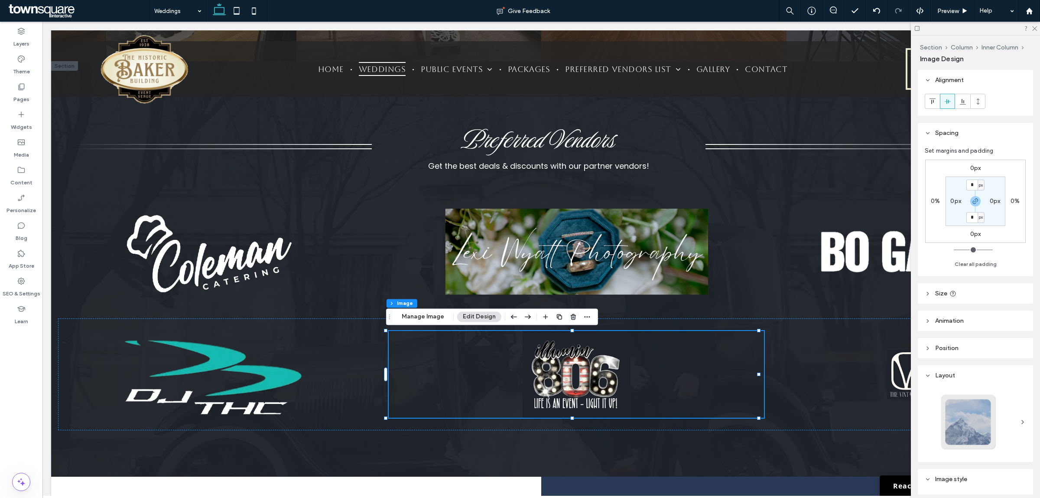
click at [943, 290] on span "Size" at bounding box center [941, 293] width 12 height 7
click at [1031, 30] on div at bounding box center [975, 28] width 129 height 13
click at [1035, 27] on icon at bounding box center [1035, 28] width 6 height 6
